Goal: Task Accomplishment & Management: Use online tool/utility

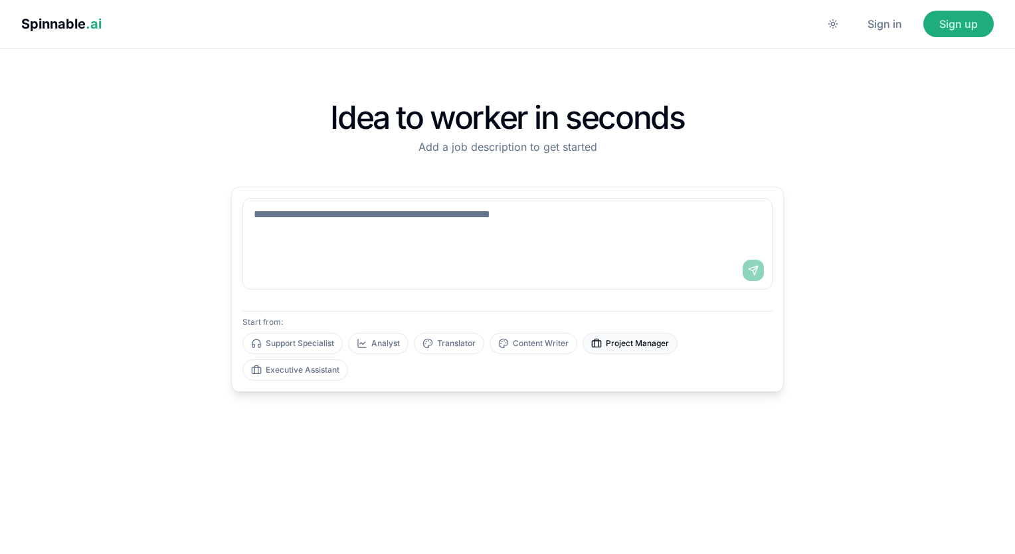
click at [651, 346] on font "Project Manager" at bounding box center [637, 343] width 63 height 11
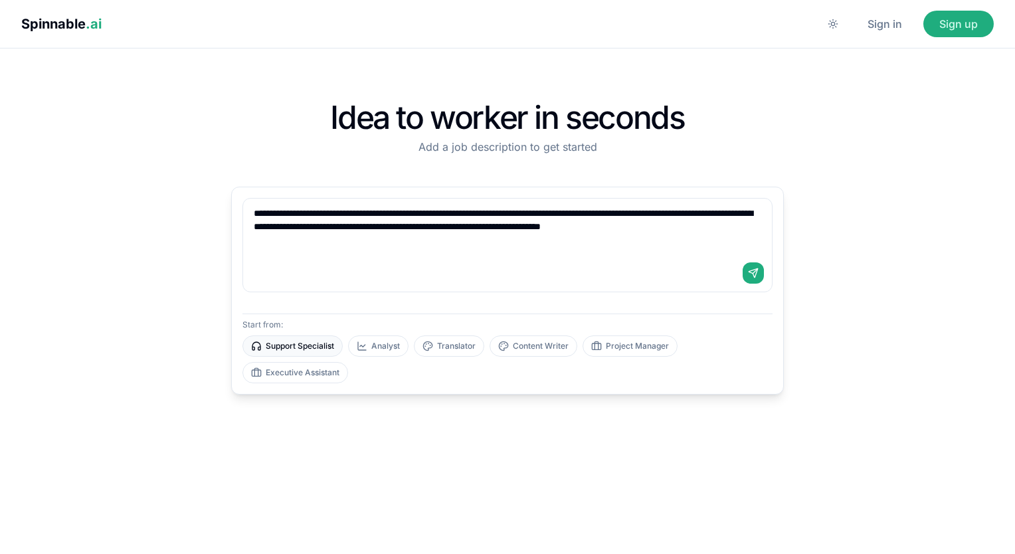
click at [287, 350] on font "Support Specialist" at bounding box center [300, 346] width 68 height 11
click at [311, 369] on font "Executive Assistant" at bounding box center [303, 373] width 74 height 11
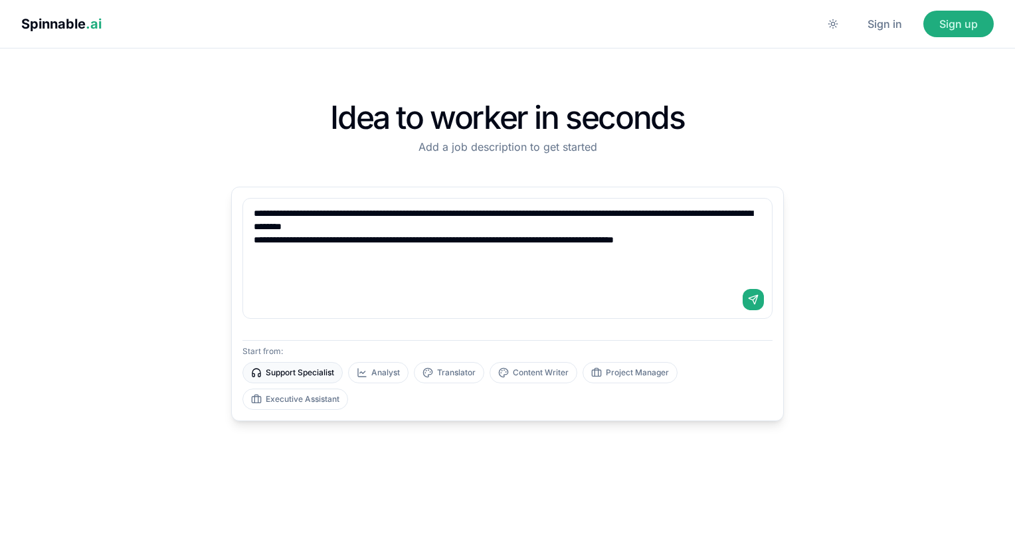
click at [306, 371] on font "Support Specialist" at bounding box center [300, 373] width 68 height 11
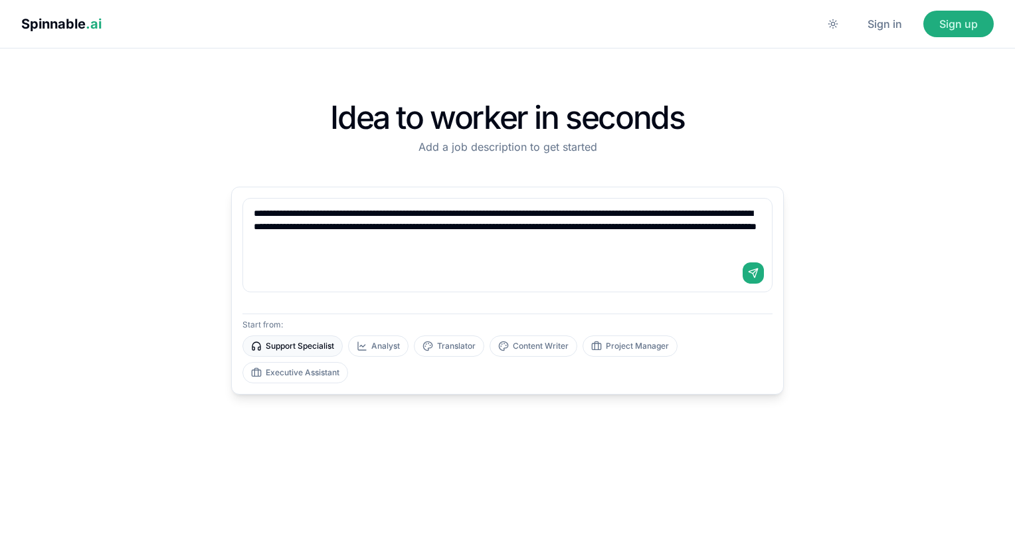
click at [306, 371] on font "Executive Assistant" at bounding box center [303, 373] width 74 height 11
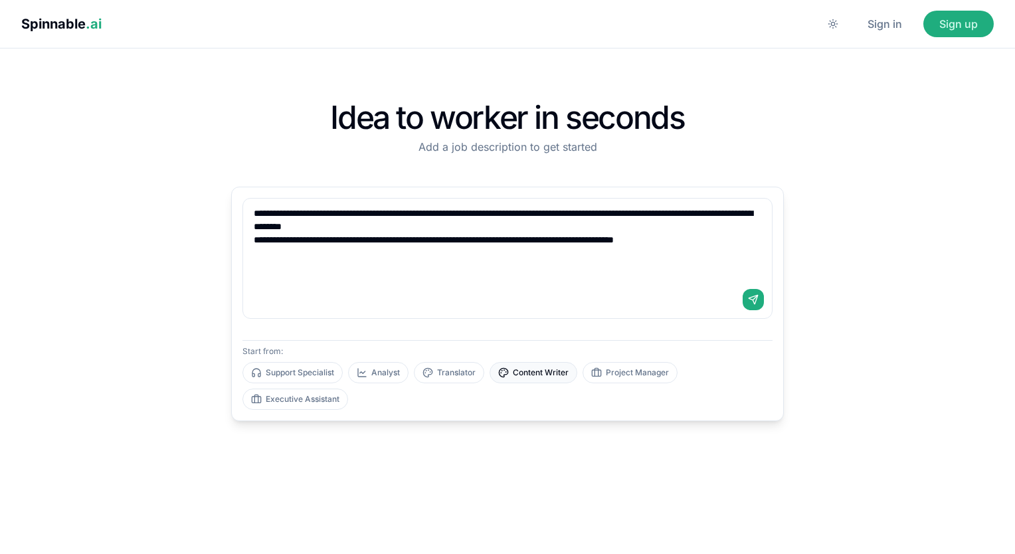
click at [554, 371] on font "Content Writer" at bounding box center [541, 373] width 56 height 11
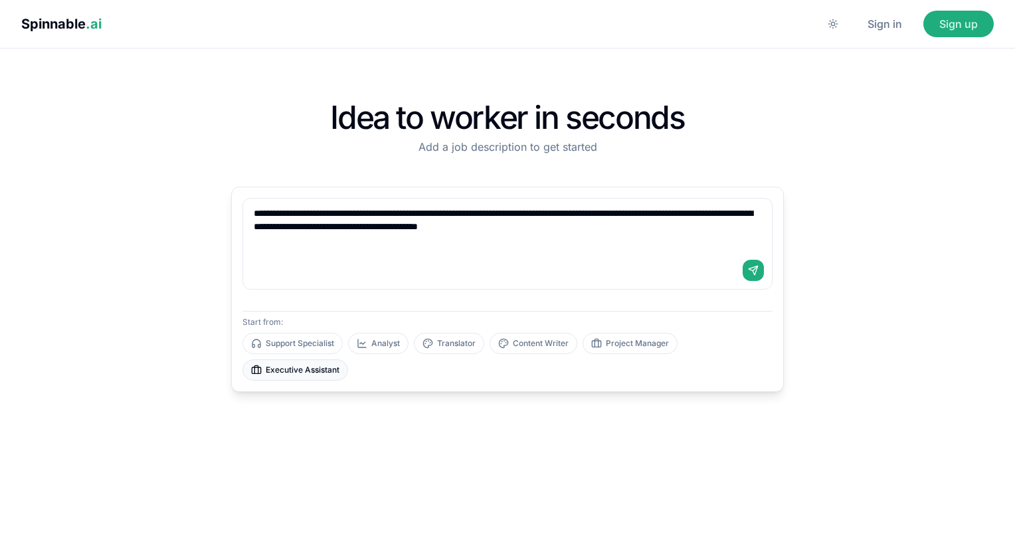
click at [311, 373] on font "Executive Assistant" at bounding box center [303, 370] width 74 height 11
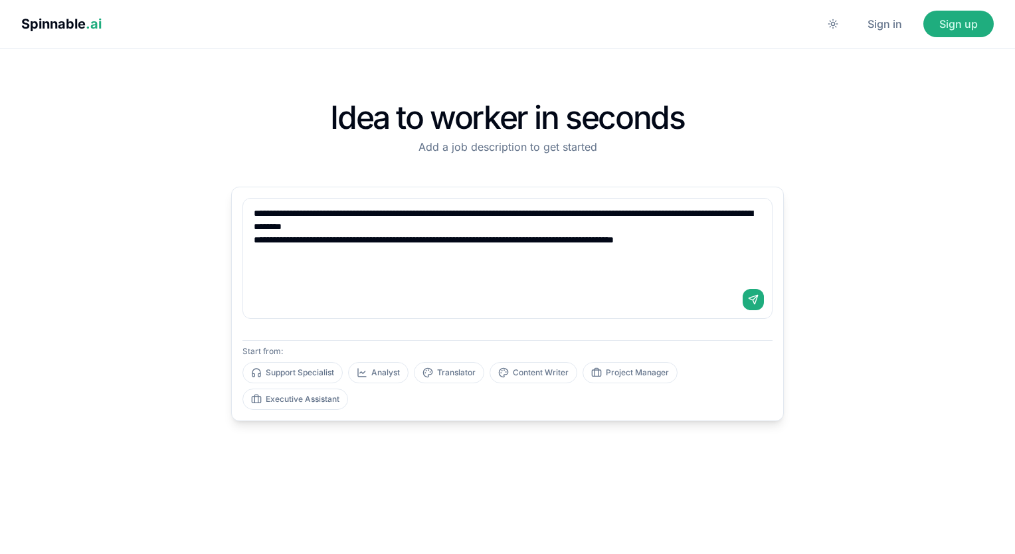
click at [739, 306] on div "Send" at bounding box center [507, 299] width 529 height 37
click at [746, 301] on button "Send" at bounding box center [753, 299] width 21 height 21
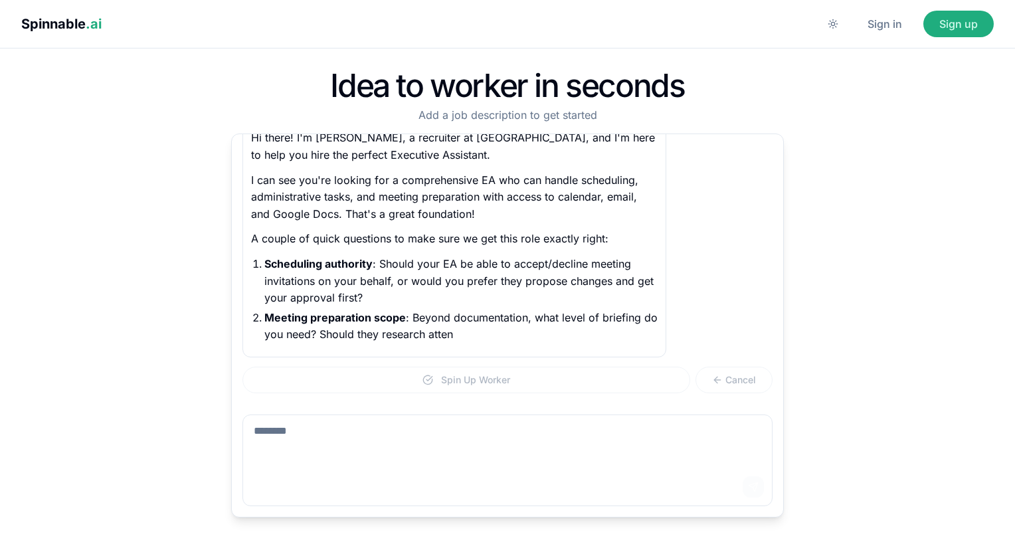
scroll to position [136, 0]
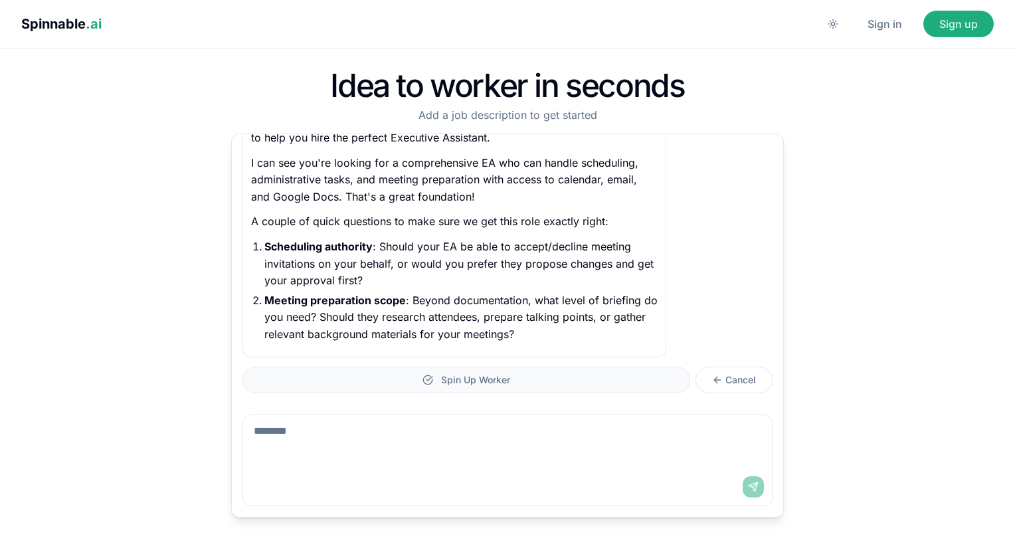
click at [469, 379] on span "Spin Up Worker" at bounding box center [475, 379] width 69 height 13
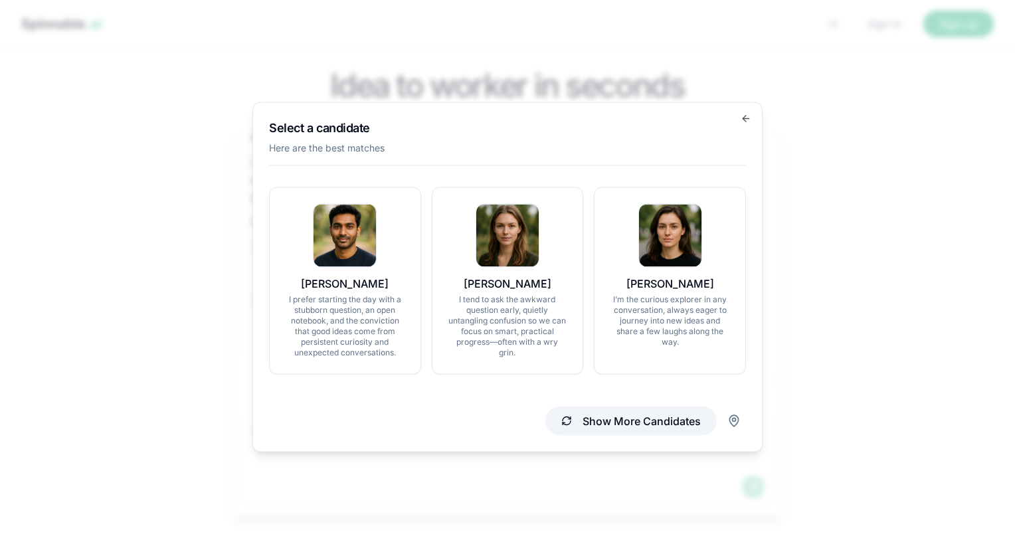
click at [667, 422] on button "Show More Candidates" at bounding box center [631, 421] width 171 height 29
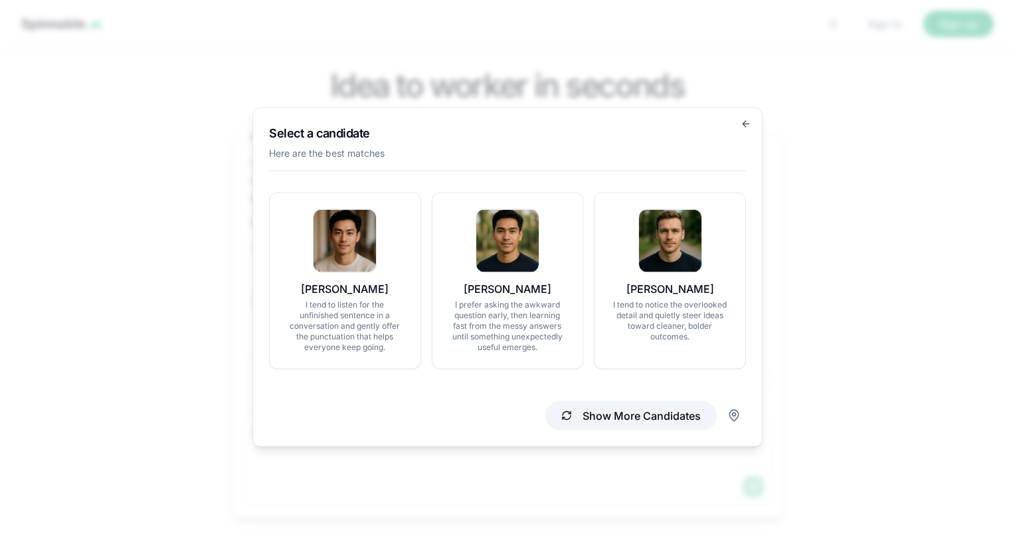
click at [667, 422] on button "Show More Candidates" at bounding box center [631, 415] width 171 height 29
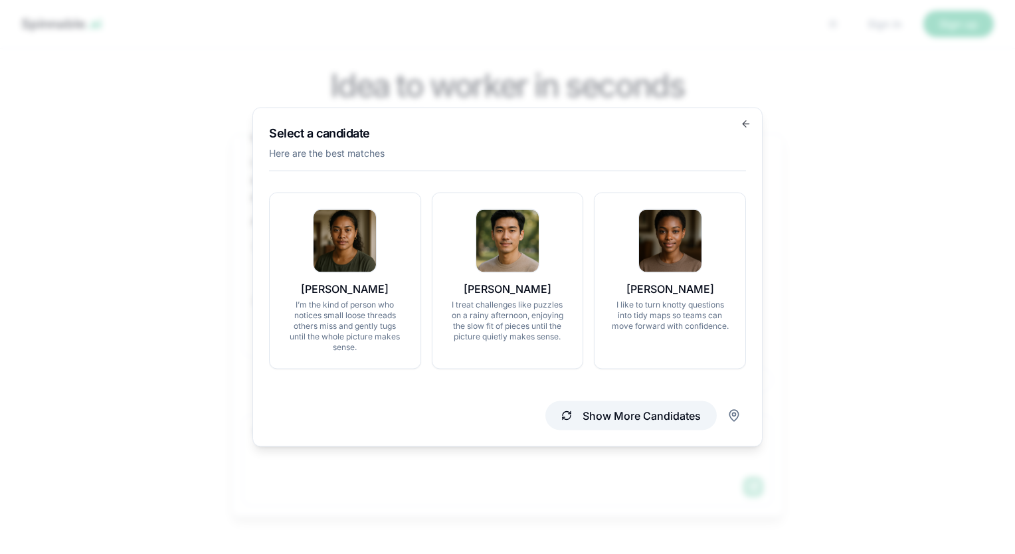
click at [666, 417] on button "Show More Candidates" at bounding box center [631, 415] width 171 height 29
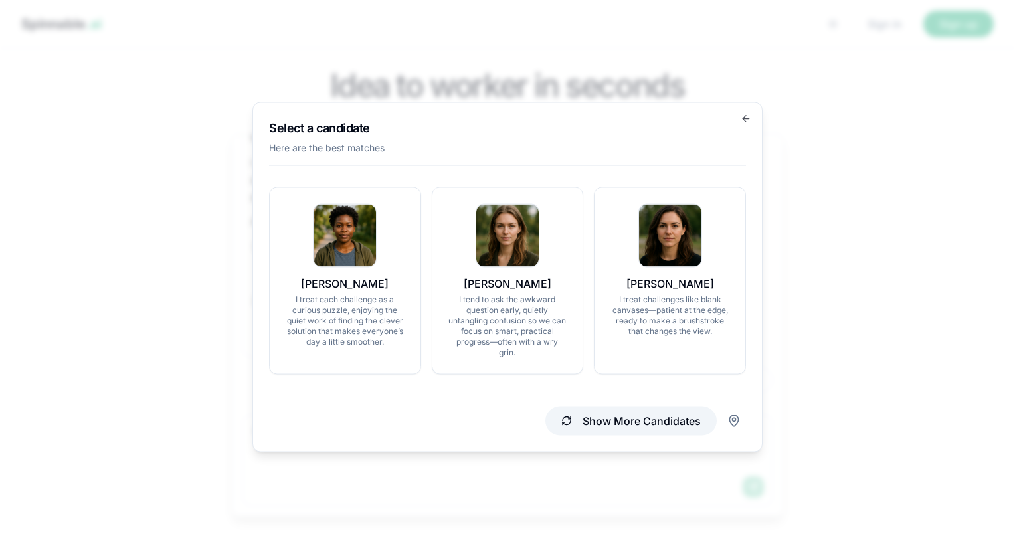
click at [666, 417] on button "Show More Candidates" at bounding box center [631, 421] width 171 height 29
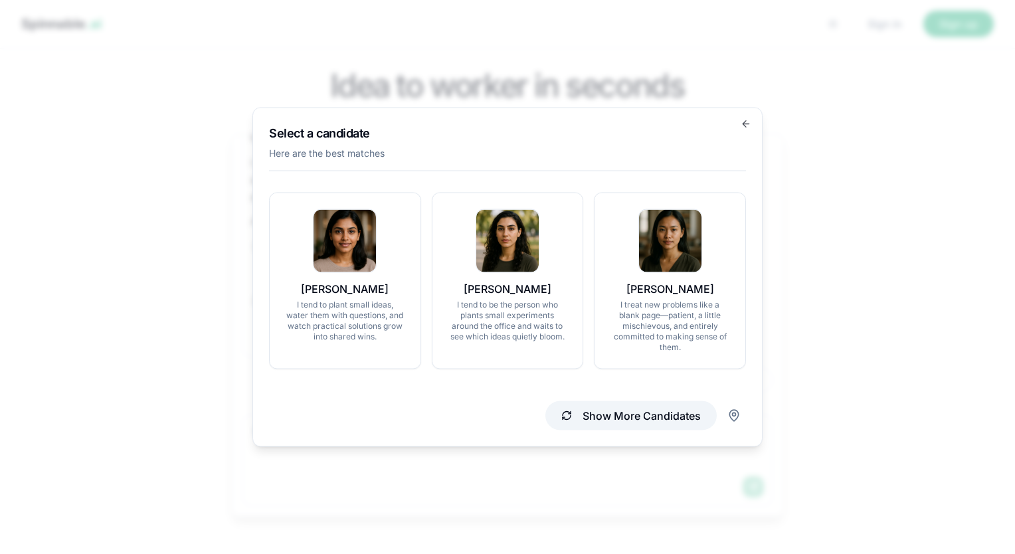
click at [666, 417] on button "Show More Candidates" at bounding box center [631, 415] width 171 height 29
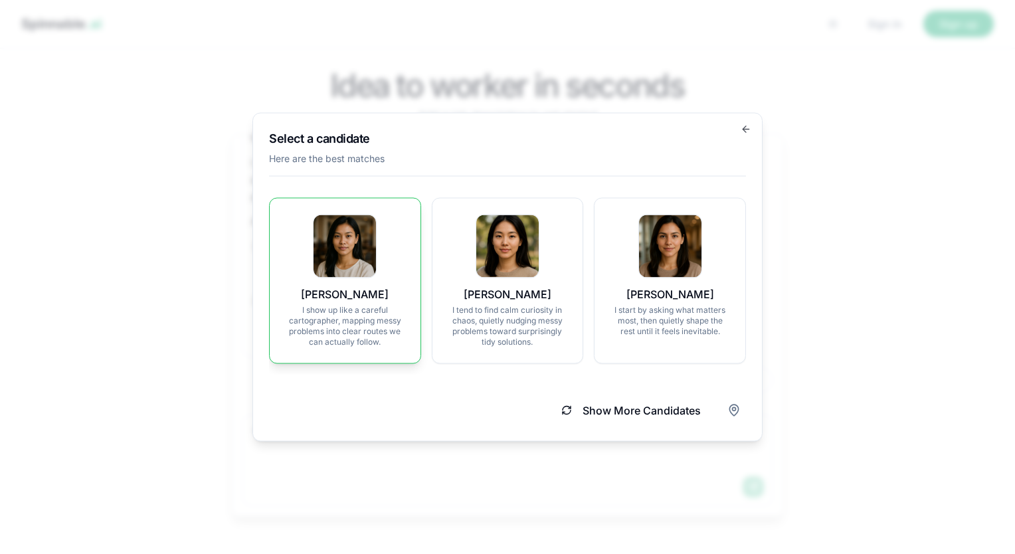
click at [348, 319] on p "I show up like a careful cartographer, mapping messy problems into clear routes…" at bounding box center [345, 326] width 119 height 43
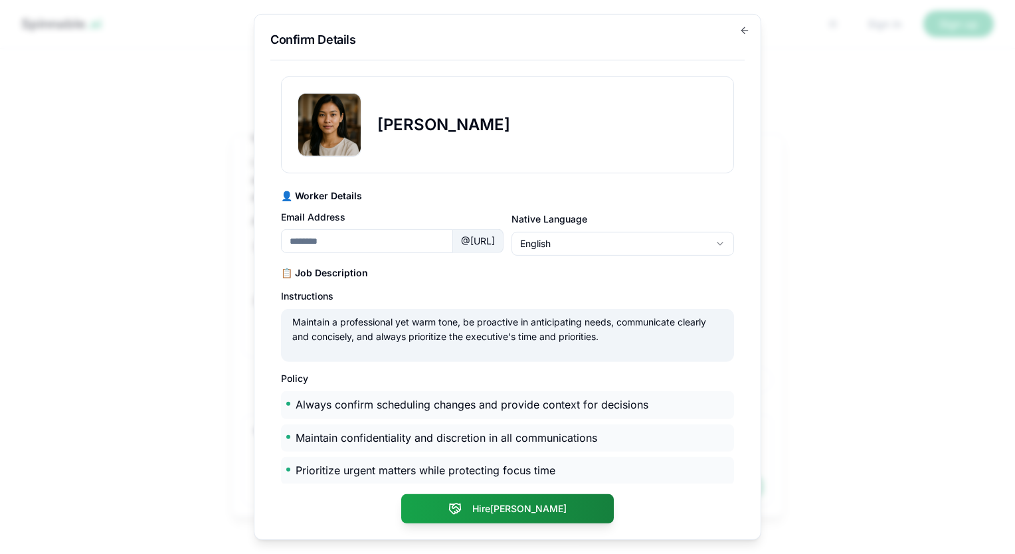
type input "**********"
click at [711, 243] on body "Spinnable .ai Sign in Sign up Idea to worker in seconds Add a job description t…" at bounding box center [507, 277] width 1015 height 554
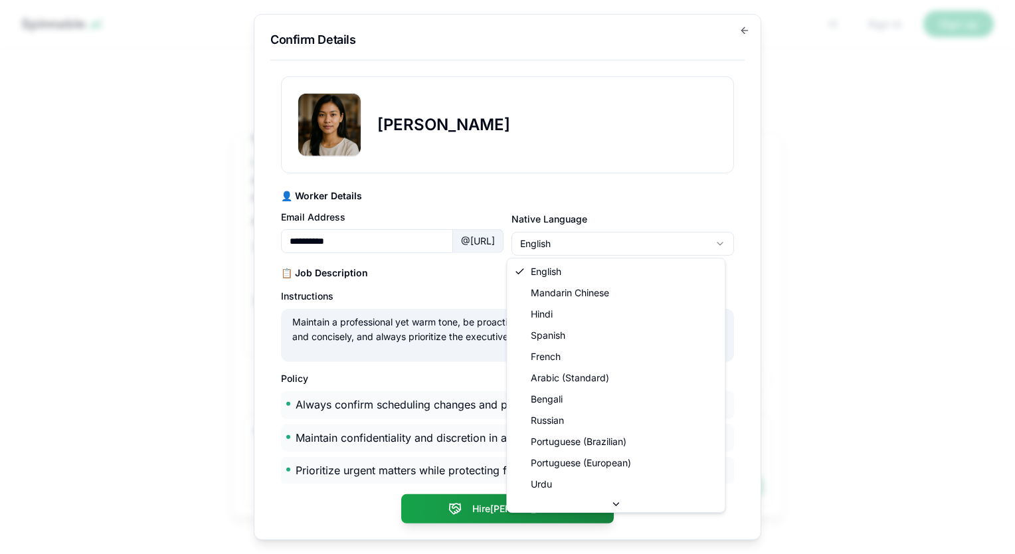
scroll to position [109, 0]
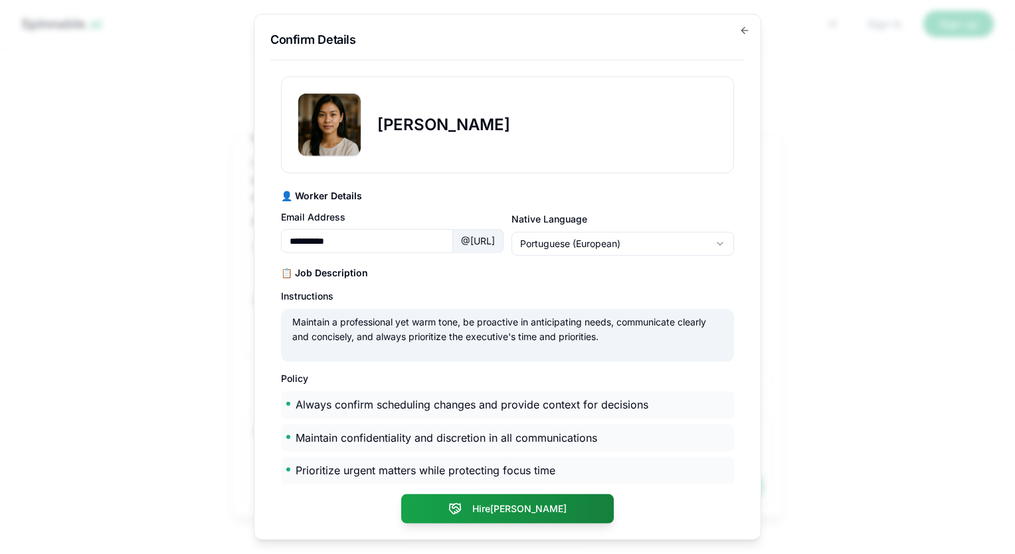
click at [625, 280] on div "📋 Job Description Instructions Maintain a professional yet warm tone, be proact…" at bounding box center [507, 466] width 453 height 400
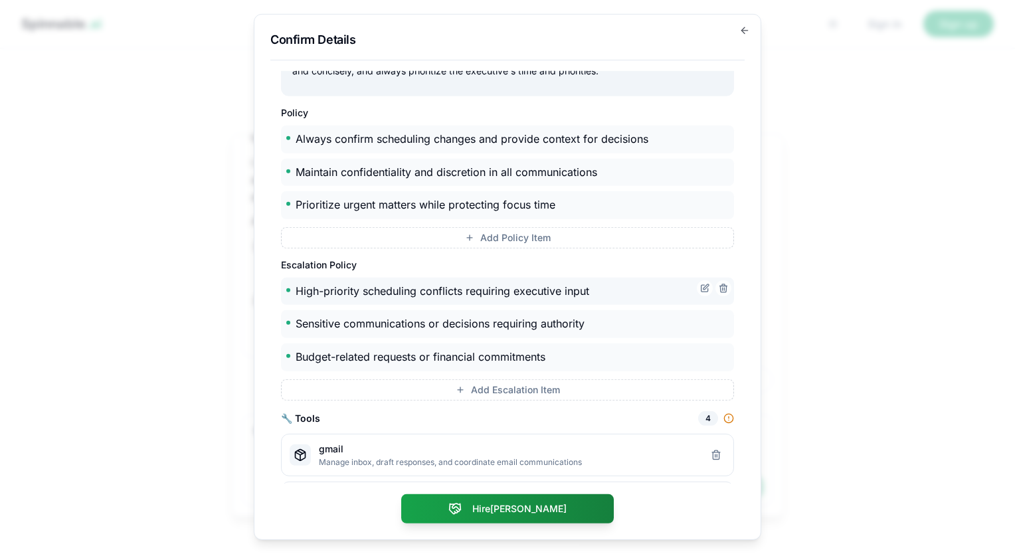
scroll to position [404, 0]
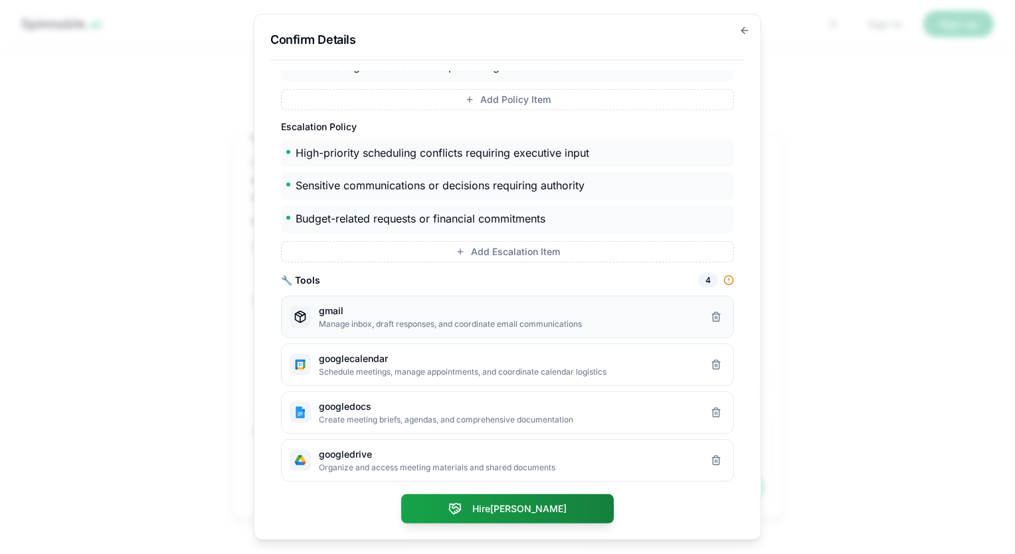
click at [447, 325] on p "Manage inbox, draft responses, and coordinate email communications" at bounding box center [509, 323] width 380 height 11
click at [325, 318] on p "Manage inbox, draft responses, and coordinate email communications" at bounding box center [509, 323] width 380 height 11
click at [330, 310] on span "gmail" at bounding box center [331, 310] width 25 height 13
click at [350, 464] on p "Organize and access meeting materials and shared documents" at bounding box center [509, 467] width 380 height 11
click at [348, 455] on span "googledrive" at bounding box center [345, 453] width 53 height 13
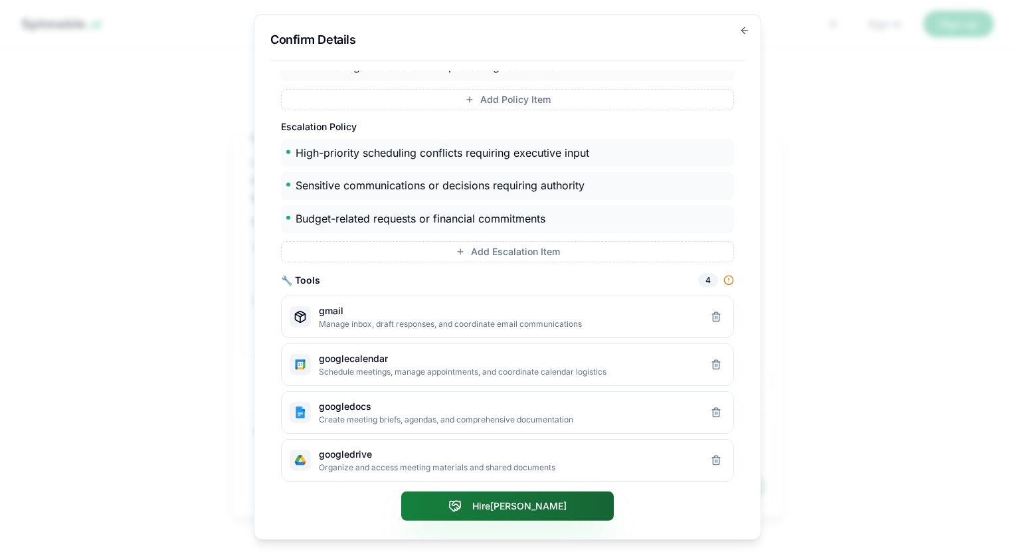
click at [540, 522] on div "Hire [PERSON_NAME]" at bounding box center [507, 508] width 474 height 29
click at [512, 505] on button "Hire [PERSON_NAME]" at bounding box center [507, 506] width 213 height 29
